Goal: Information Seeking & Learning: Learn about a topic

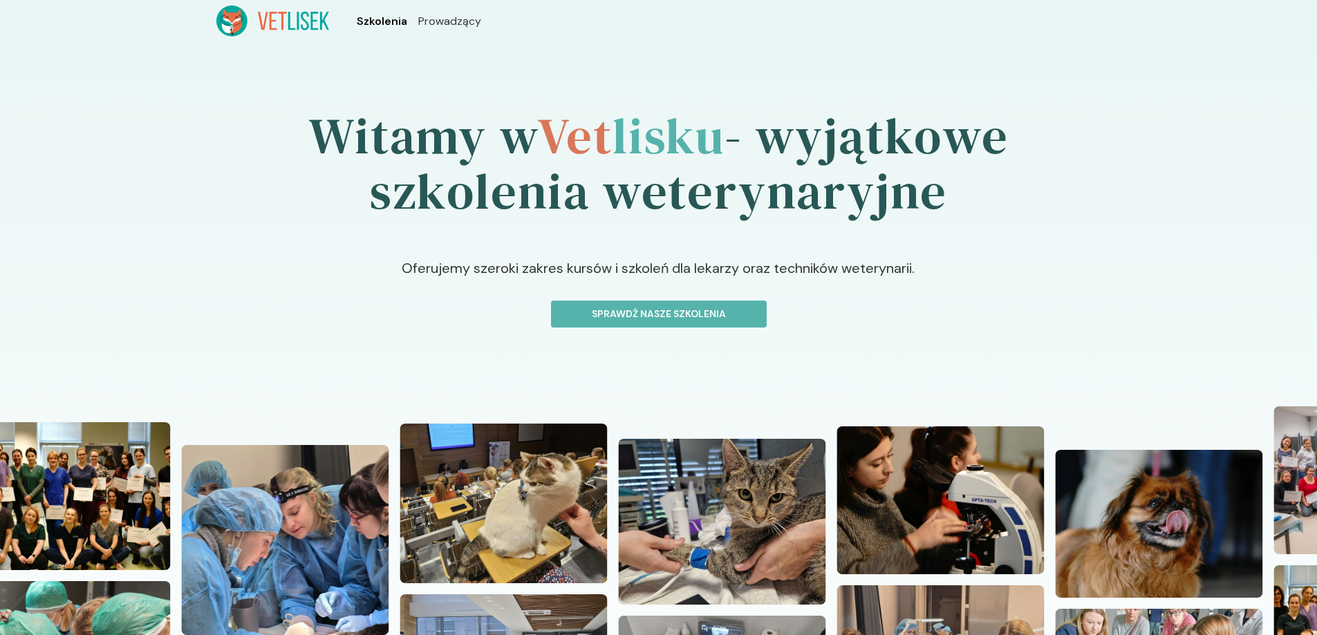
click at [403, 21] on span "Szkolenia" at bounding box center [382, 21] width 50 height 17
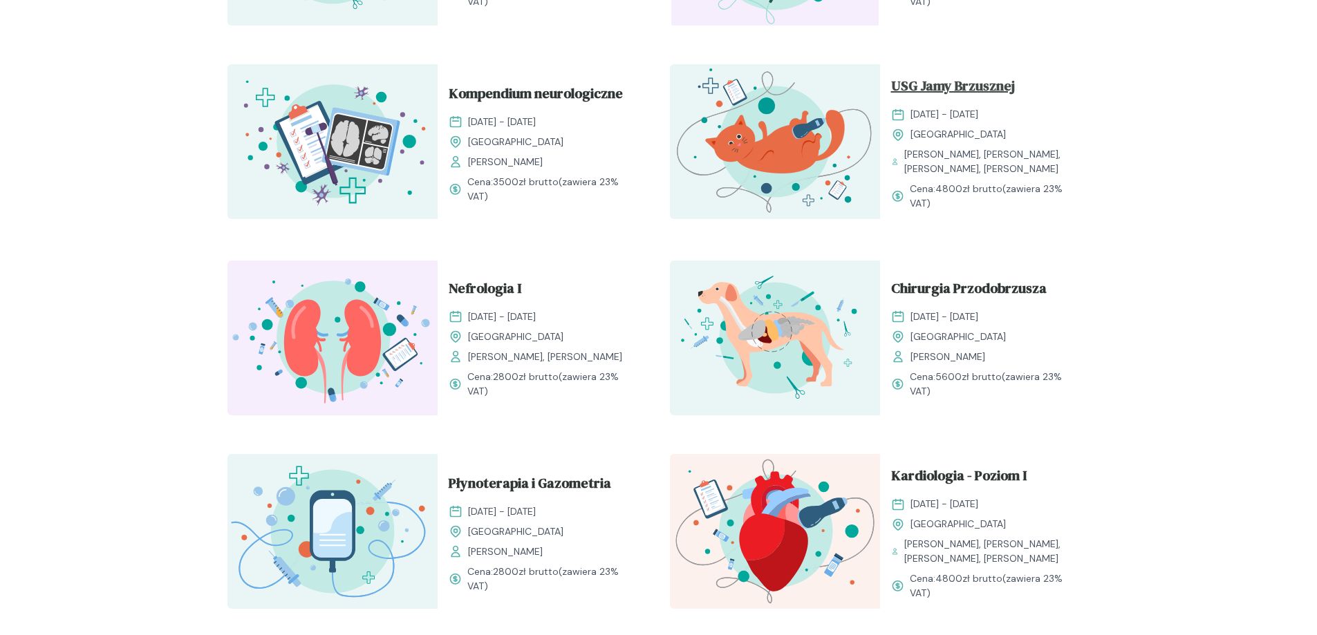
scroll to position [760, 0]
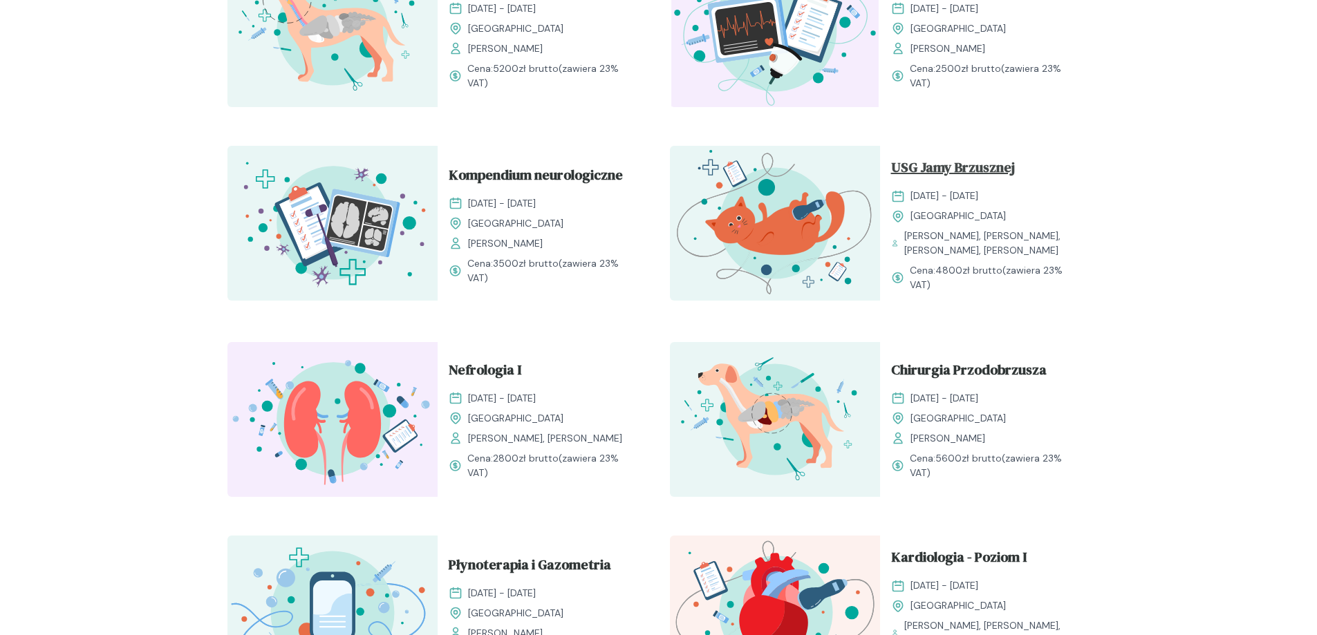
click at [898, 164] on span "USG Jamy Brzusznej" at bounding box center [953, 170] width 124 height 26
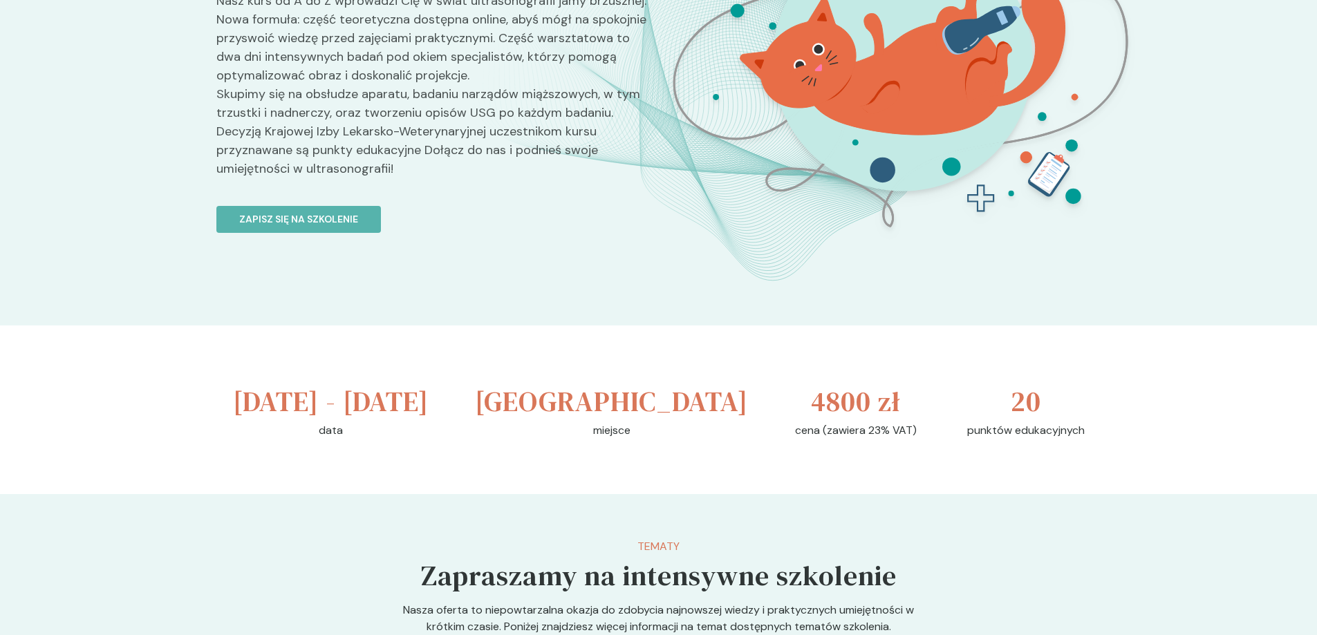
scroll to position [346, 0]
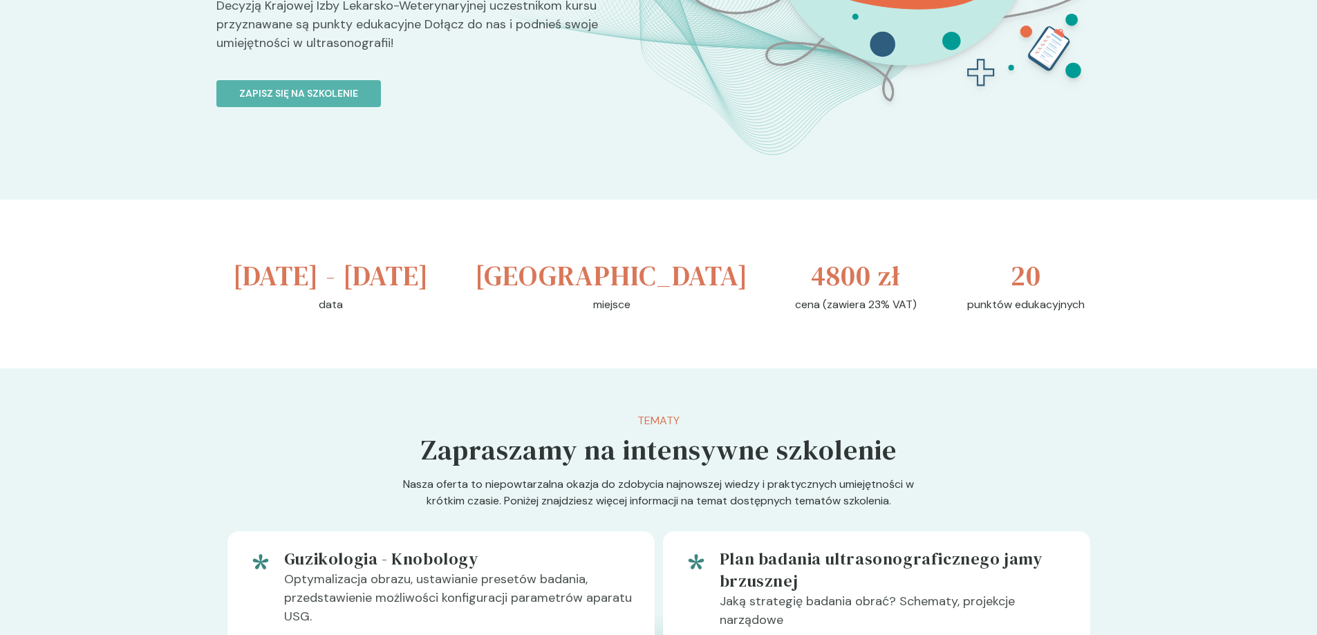
scroll to position [760, 0]
